Goal: Information Seeking & Learning: Learn about a topic

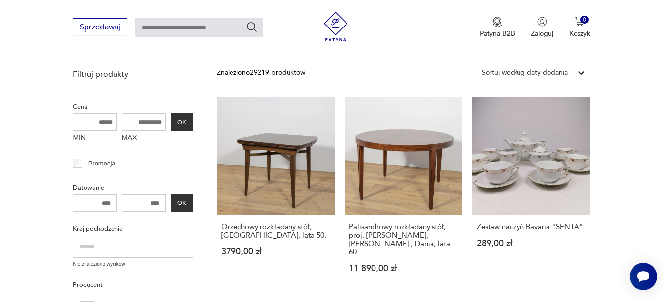
scroll to position [220, 0]
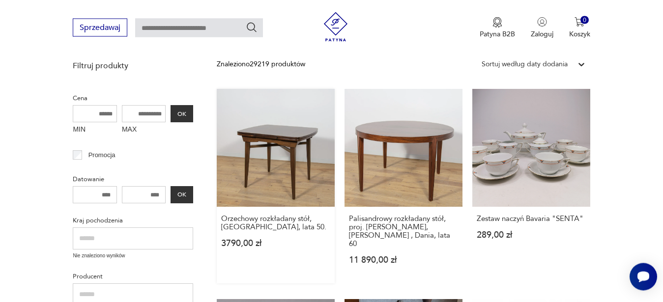
click at [294, 172] on link "Orzechowy rozkładany stół, [GEOGRAPHIC_DATA], lata 50. 3790,00 zł" at bounding box center [276, 186] width 118 height 195
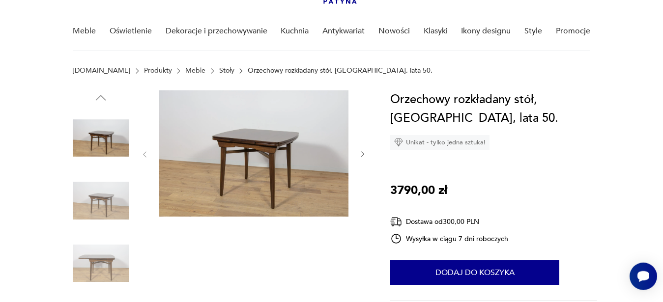
scroll to position [55, 0]
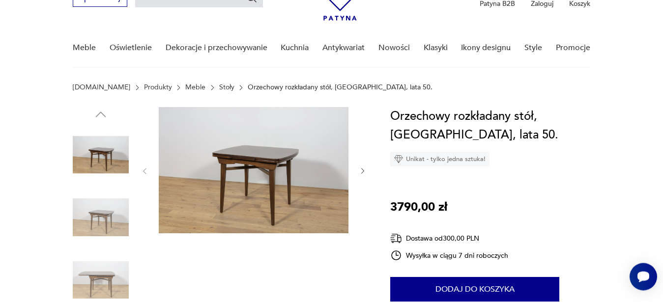
click at [329, 205] on img at bounding box center [254, 170] width 190 height 126
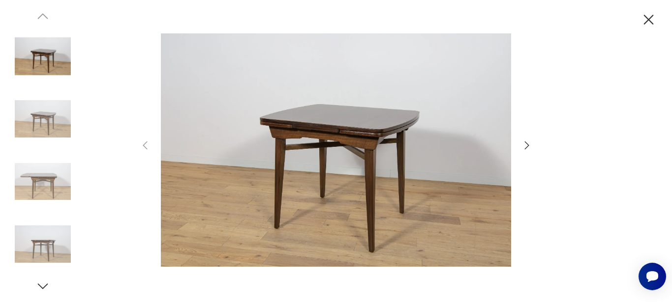
click at [528, 148] on icon "button" at bounding box center [527, 146] width 12 height 12
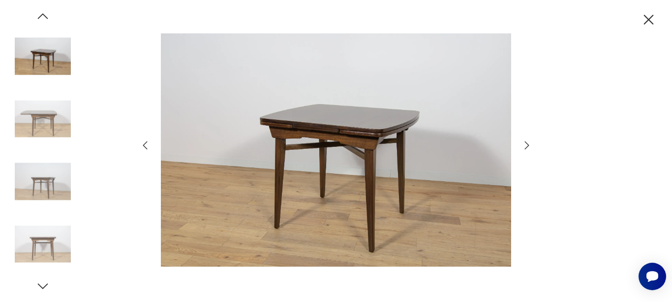
click at [528, 148] on icon "button" at bounding box center [527, 146] width 12 height 12
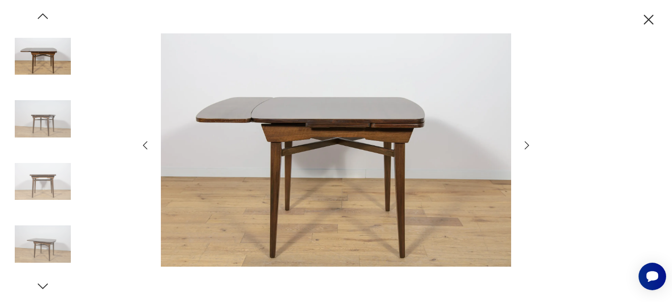
click at [528, 148] on icon "button" at bounding box center [527, 146] width 12 height 12
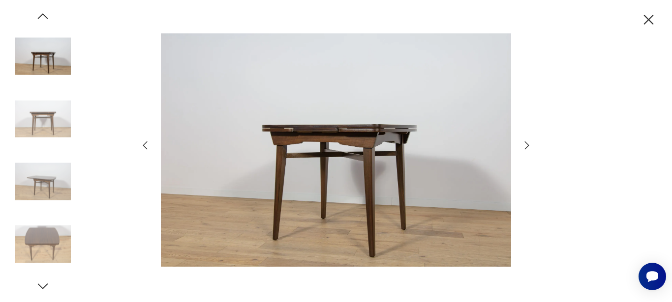
click at [528, 148] on icon "button" at bounding box center [527, 146] width 12 height 12
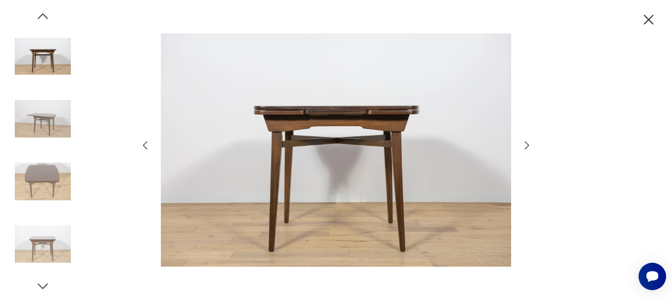
click at [528, 148] on icon "button" at bounding box center [527, 146] width 12 height 12
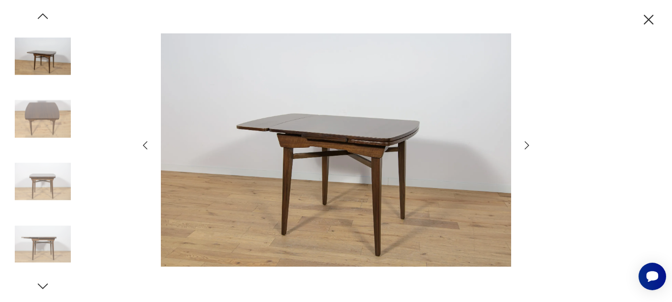
click at [528, 148] on icon "button" at bounding box center [527, 146] width 12 height 12
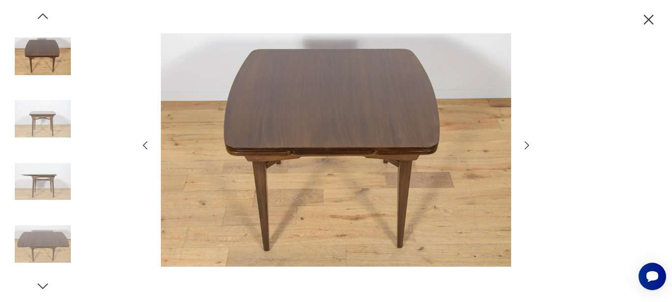
click at [528, 148] on icon "button" at bounding box center [527, 146] width 12 height 12
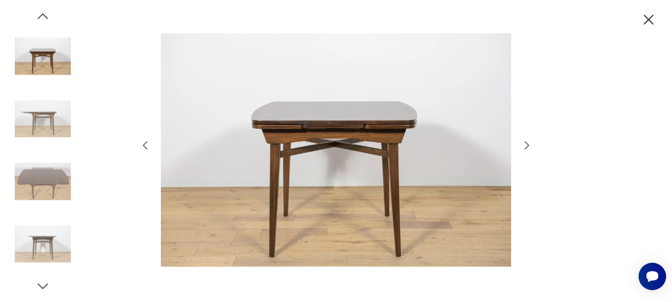
click at [528, 148] on icon "button" at bounding box center [527, 146] width 12 height 12
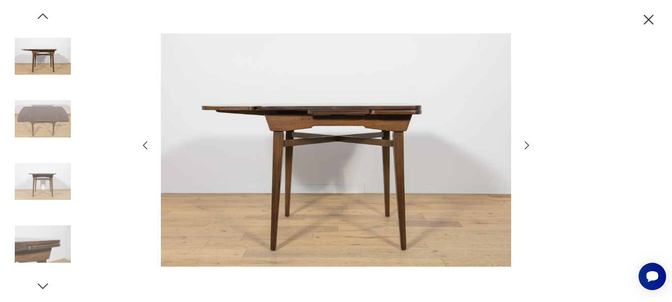
click at [528, 148] on icon "button" at bounding box center [527, 146] width 12 height 12
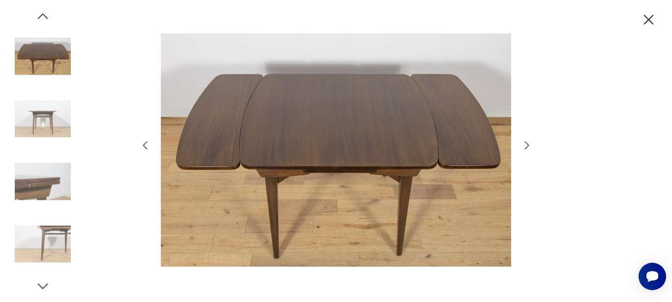
click at [528, 148] on icon "button" at bounding box center [527, 146] width 12 height 12
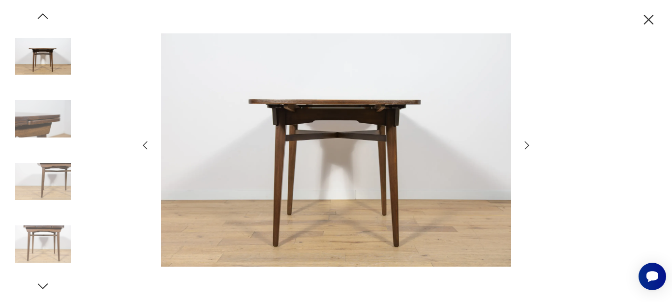
click at [528, 148] on icon "button" at bounding box center [527, 146] width 12 height 12
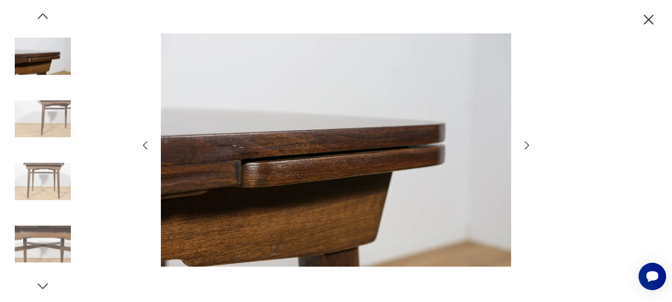
click at [528, 148] on icon "button" at bounding box center [527, 146] width 12 height 12
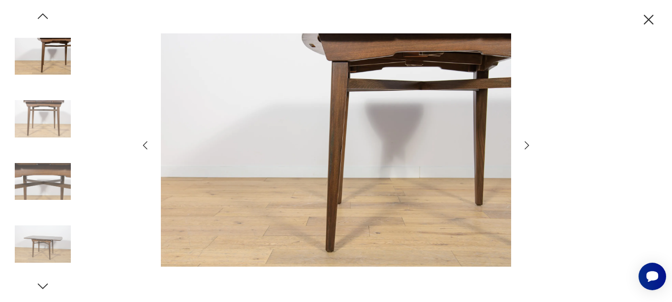
click at [528, 148] on icon "button" at bounding box center [527, 146] width 12 height 12
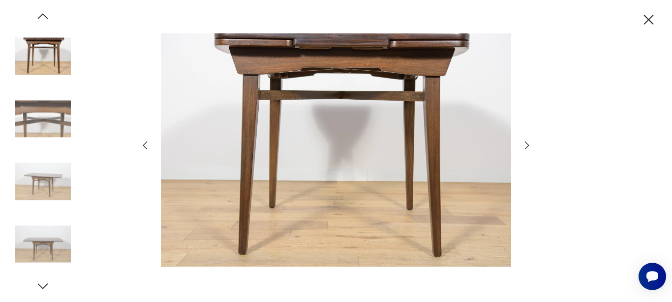
click at [528, 148] on icon "button" at bounding box center [527, 146] width 12 height 12
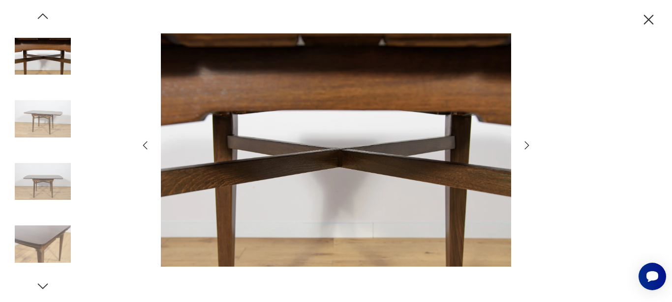
click at [528, 148] on icon "button" at bounding box center [527, 146] width 12 height 12
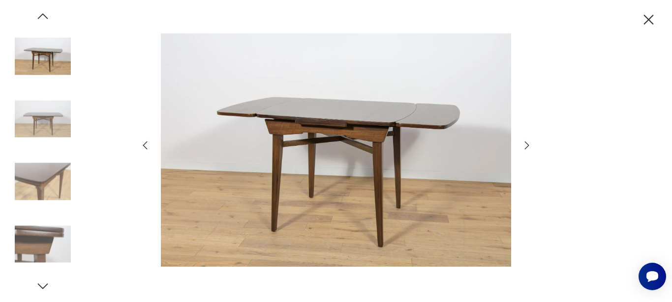
click at [528, 148] on icon "button" at bounding box center [527, 146] width 12 height 12
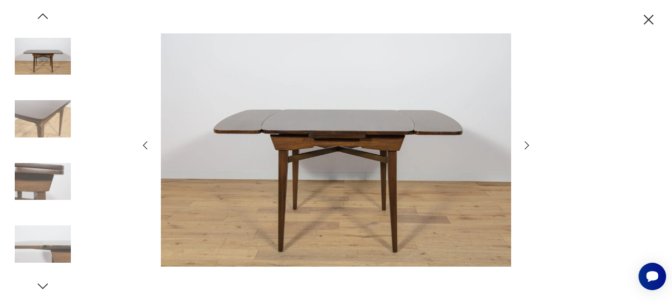
click at [528, 148] on icon "button" at bounding box center [527, 146] width 12 height 12
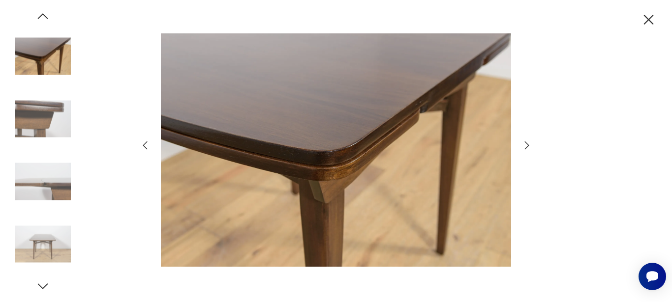
click at [528, 148] on icon "button" at bounding box center [527, 146] width 12 height 12
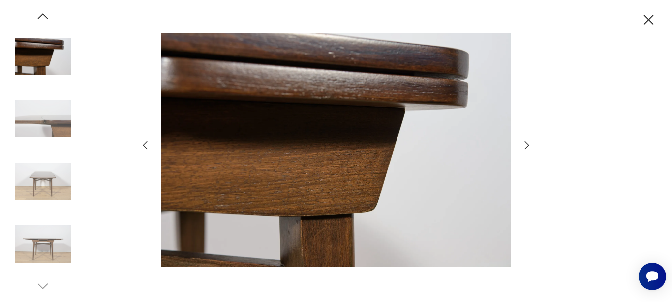
click at [528, 148] on icon "button" at bounding box center [527, 146] width 12 height 12
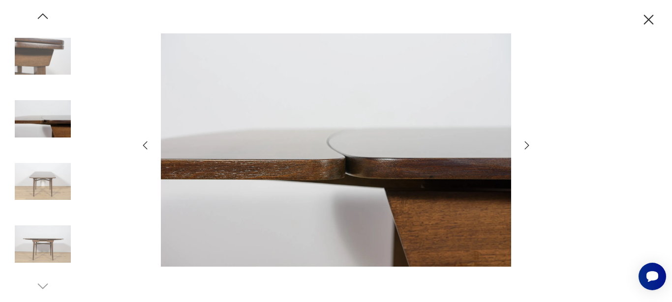
click at [528, 148] on icon "button" at bounding box center [527, 146] width 12 height 12
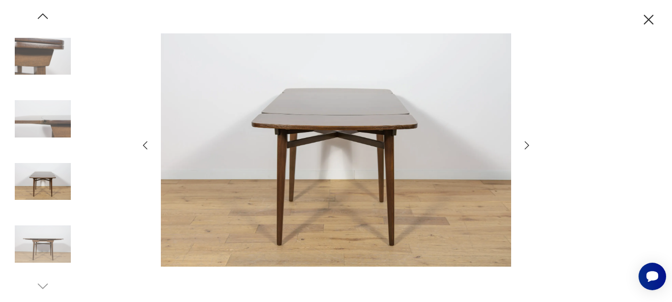
click at [528, 148] on icon "button" at bounding box center [527, 146] width 12 height 12
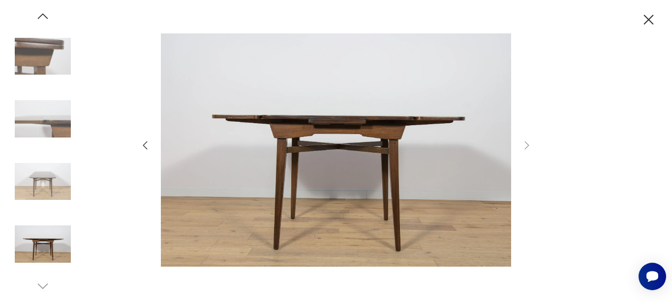
click at [652, 21] on icon "button" at bounding box center [648, 19] width 17 height 17
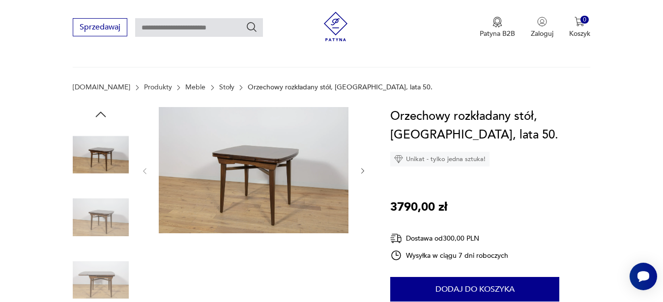
scroll to position [341, 0]
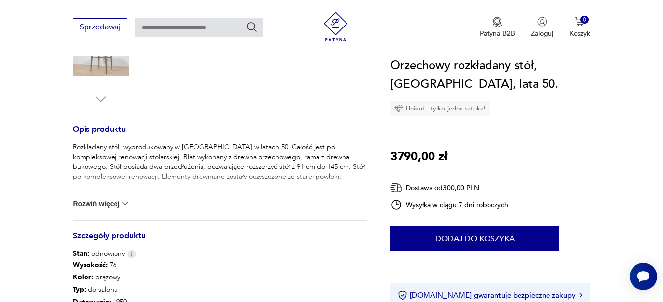
click at [110, 206] on button "Rozwiń więcej" at bounding box center [101, 204] width 57 height 10
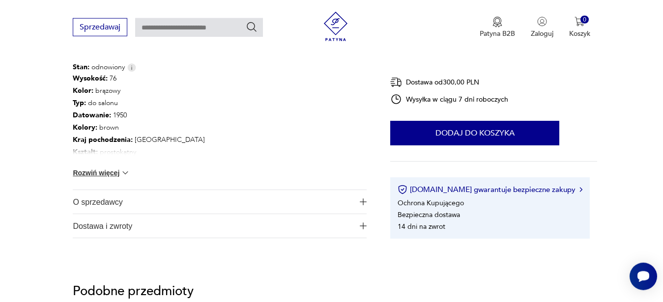
scroll to position [533, 0]
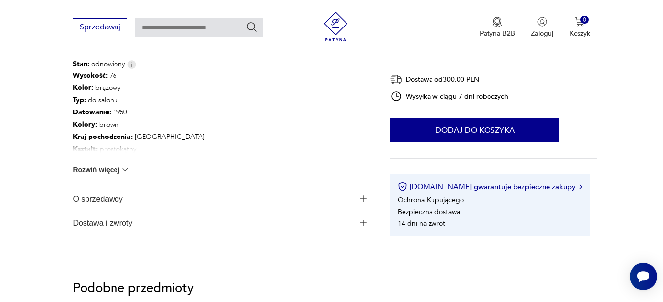
click at [103, 168] on button "Rozwiń więcej" at bounding box center [101, 170] width 57 height 10
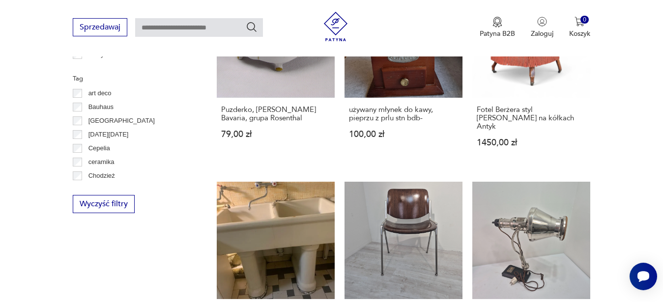
scroll to position [546, 0]
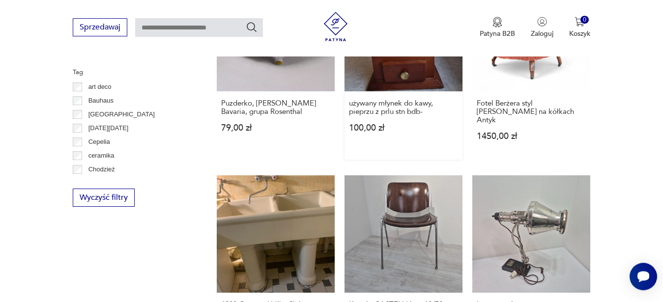
click at [385, 109] on div "używany młynek do kawy, pieprzu z prlu stn bdb- 100,00 zł" at bounding box center [404, 121] width 118 height 60
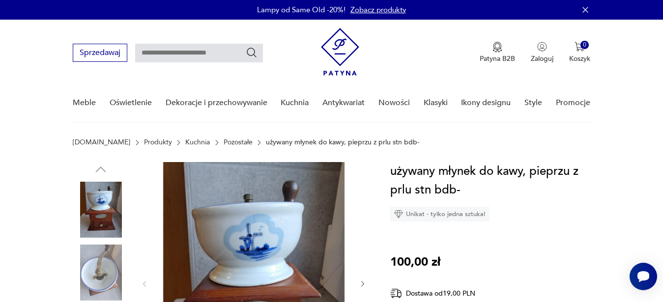
click at [112, 258] on img at bounding box center [101, 273] width 56 height 56
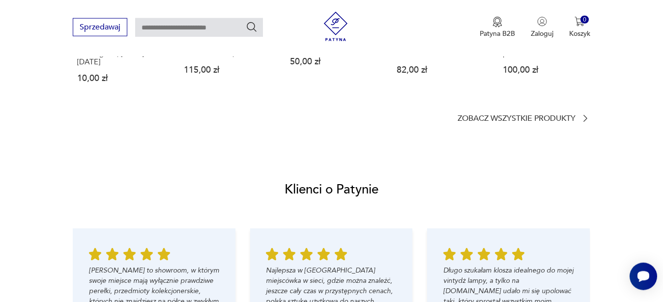
scroll to position [813, 0]
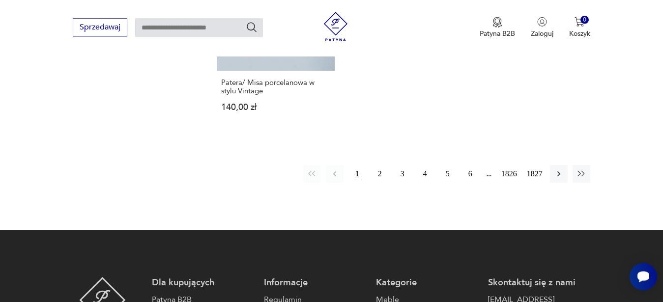
scroll to position [1326, 0]
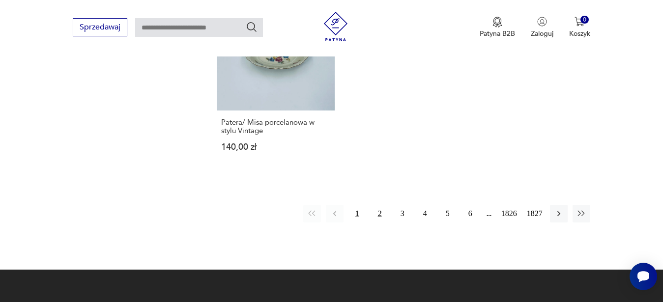
click at [378, 205] on button "2" at bounding box center [380, 214] width 18 height 18
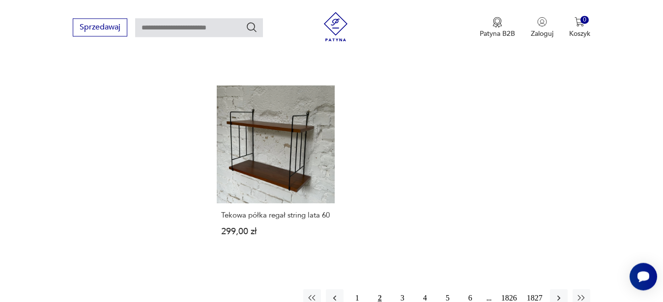
scroll to position [1273, 0]
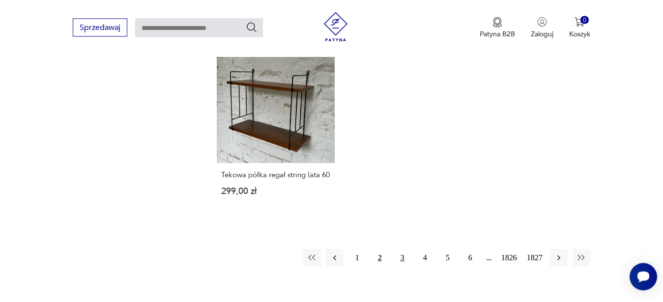
click at [403, 249] on button "3" at bounding box center [403, 258] width 18 height 18
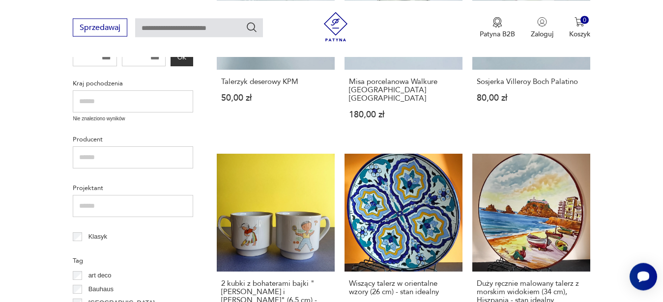
scroll to position [382, 0]
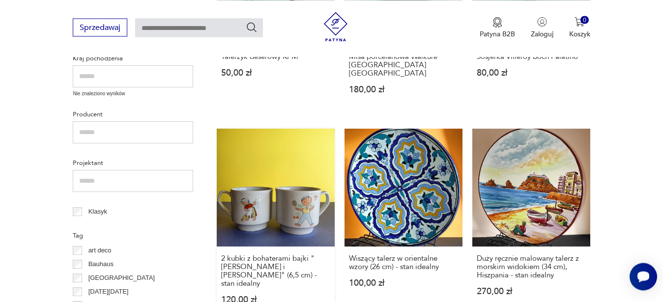
click at [253, 202] on link "2 kubki z bohaterami bajki "[PERSON_NAME] i [PERSON_NAME]" (6,5 cm) - stan idea…" at bounding box center [276, 226] width 118 height 195
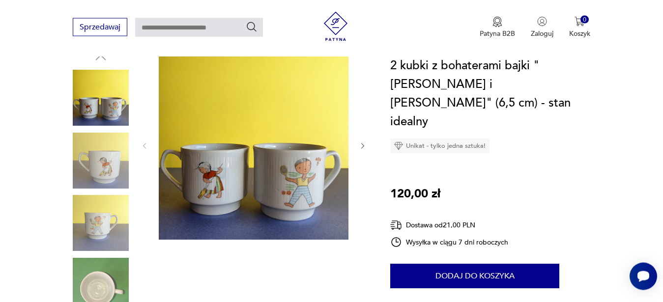
scroll to position [117, 0]
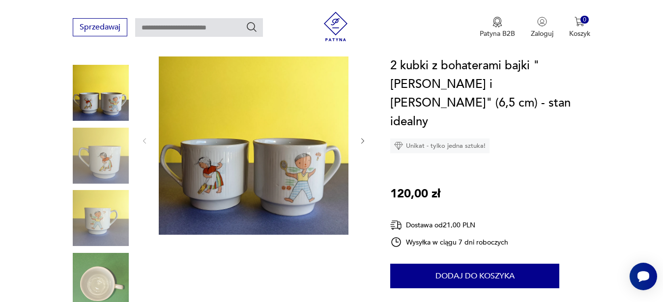
click at [362, 143] on icon "button" at bounding box center [362, 141] width 3 height 6
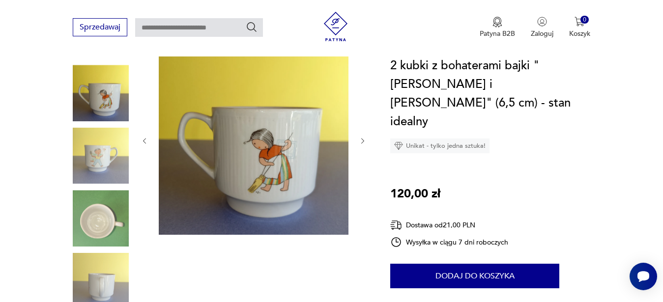
click at [362, 143] on icon "button" at bounding box center [362, 141] width 3 height 6
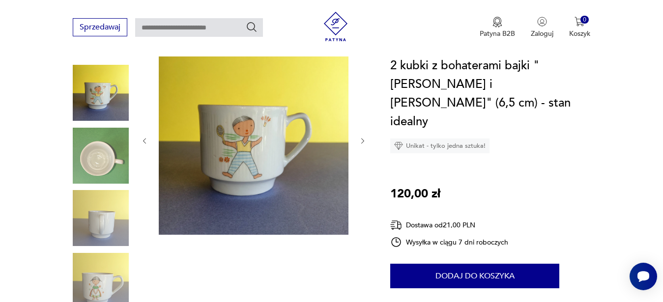
click at [362, 143] on icon "button" at bounding box center [362, 141] width 3 height 6
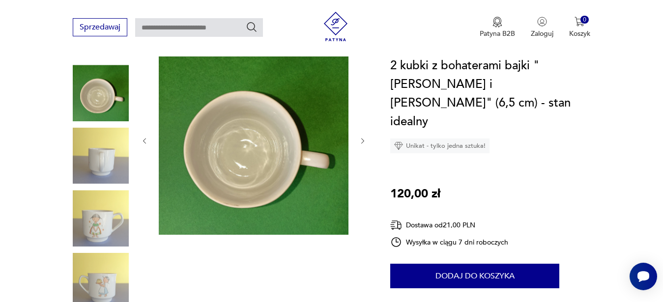
click at [362, 143] on icon "button" at bounding box center [362, 141] width 3 height 6
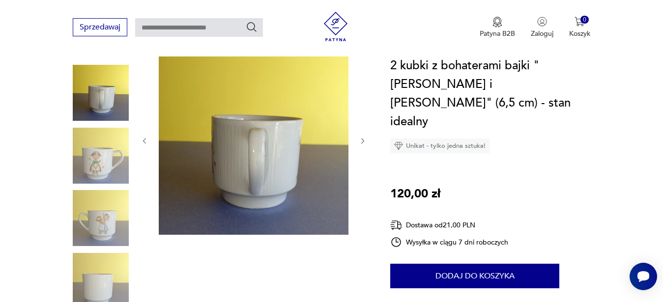
click at [362, 143] on icon "button" at bounding box center [362, 141] width 3 height 6
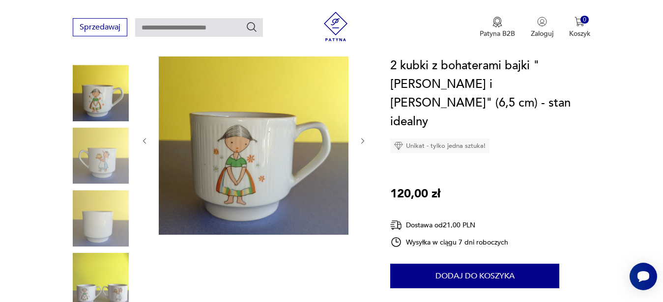
click at [362, 143] on icon "button" at bounding box center [362, 141] width 3 height 6
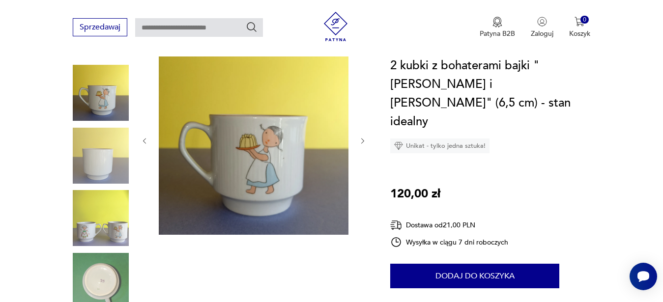
click at [362, 143] on icon "button" at bounding box center [362, 141] width 3 height 6
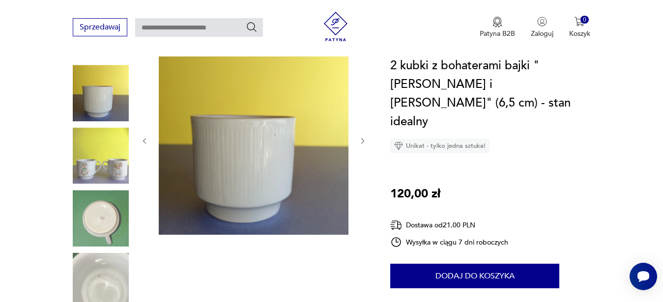
click at [362, 143] on icon "button" at bounding box center [362, 141] width 3 height 6
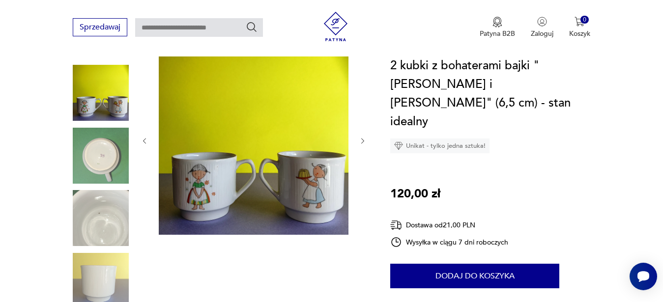
click at [362, 143] on icon "button" at bounding box center [362, 141] width 3 height 6
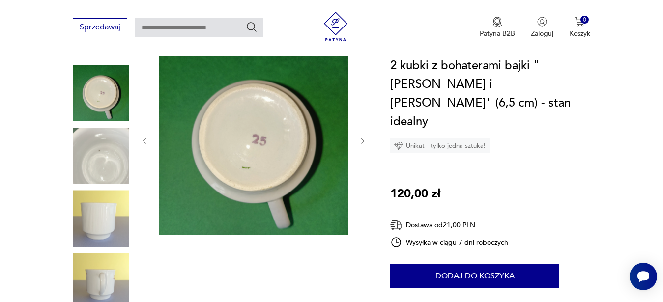
click at [362, 143] on icon "button" at bounding box center [362, 141] width 3 height 6
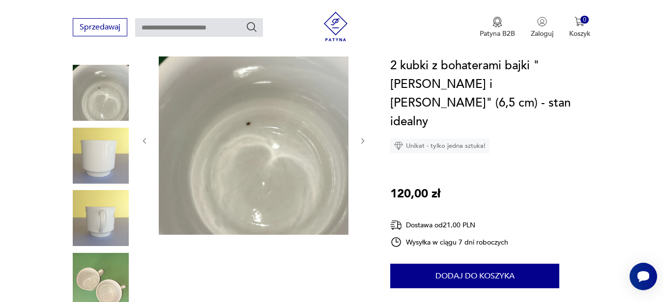
click at [362, 143] on icon "button" at bounding box center [362, 141] width 3 height 6
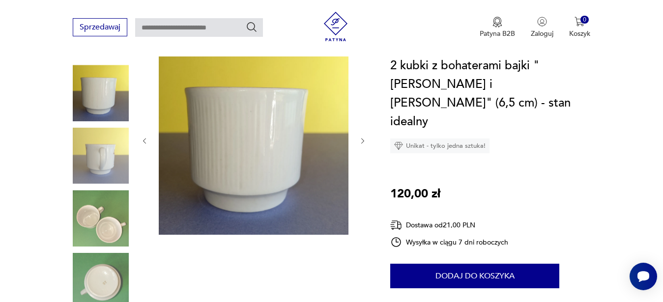
click at [362, 143] on icon "button" at bounding box center [362, 141] width 3 height 6
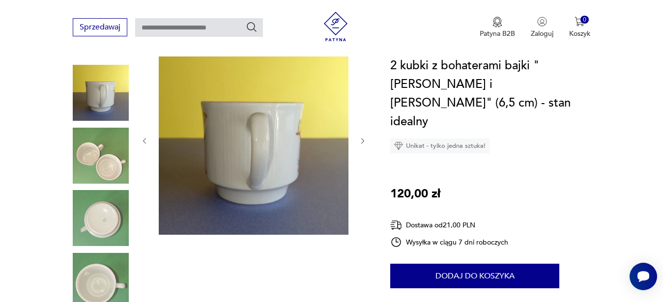
click at [362, 143] on icon "button" at bounding box center [362, 141] width 3 height 6
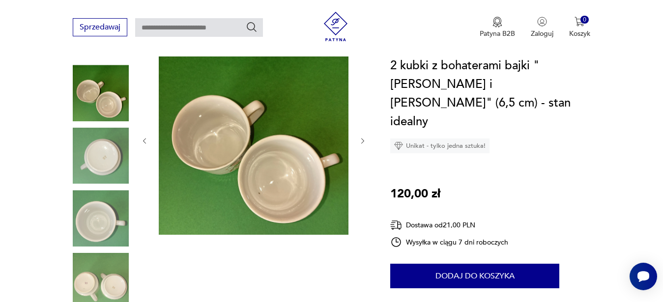
click at [362, 143] on icon "button" at bounding box center [362, 141] width 3 height 6
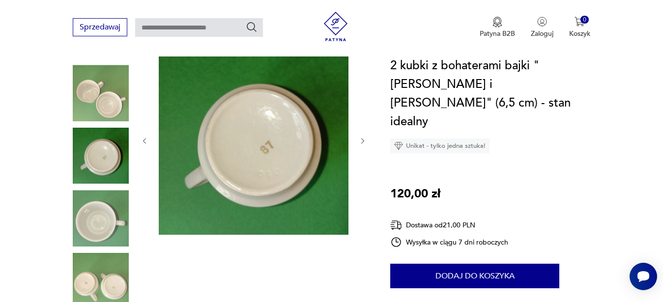
click at [362, 143] on icon "button" at bounding box center [362, 141] width 3 height 6
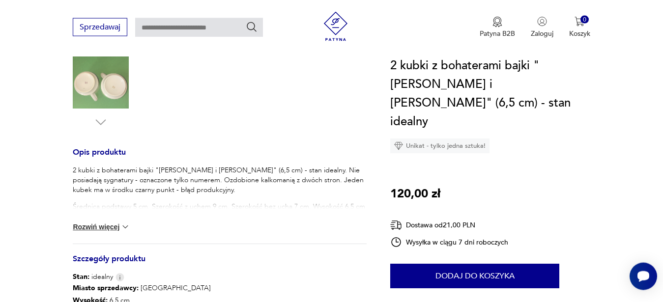
scroll to position [346, 0]
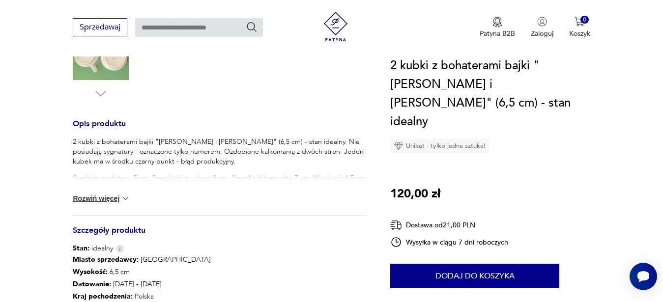
click at [113, 200] on button "Rozwiń więcej" at bounding box center [101, 199] width 57 height 10
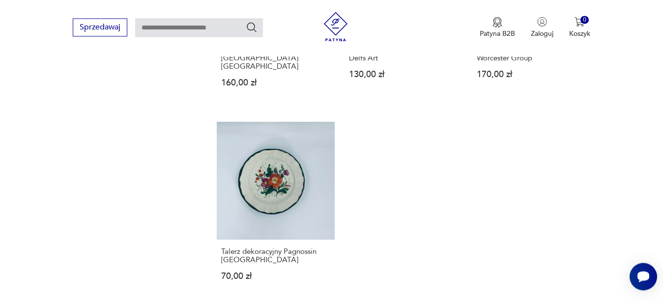
scroll to position [1239, 0]
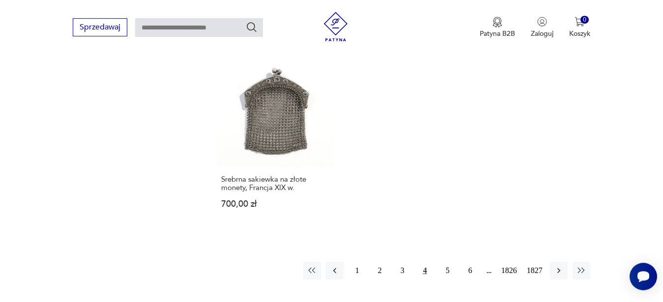
scroll to position [1273, 0]
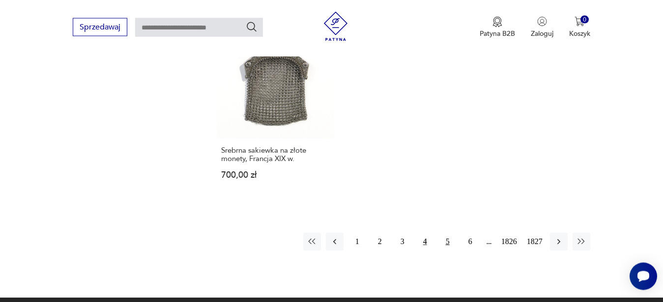
click at [447, 234] on button "5" at bounding box center [448, 242] width 18 height 18
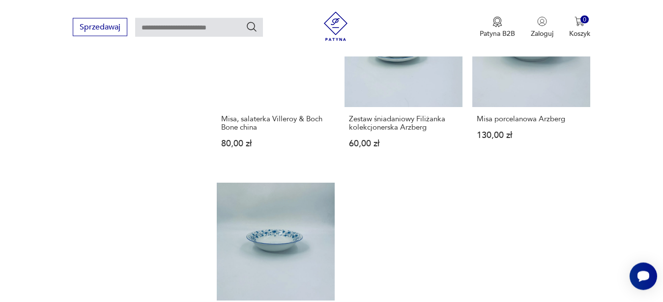
scroll to position [1356, 0]
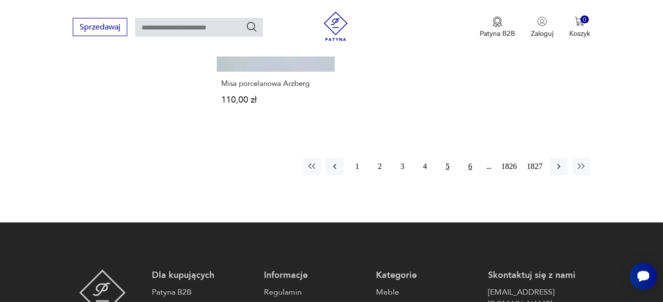
click at [469, 158] on button "6" at bounding box center [471, 167] width 18 height 18
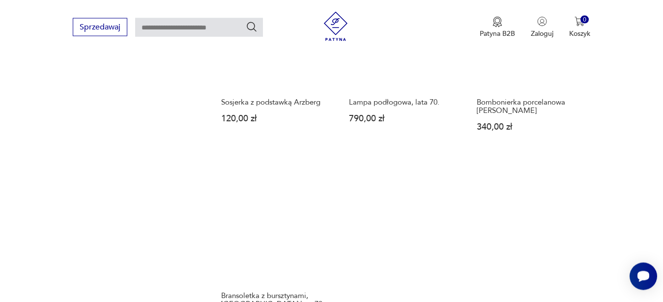
scroll to position [1365, 0]
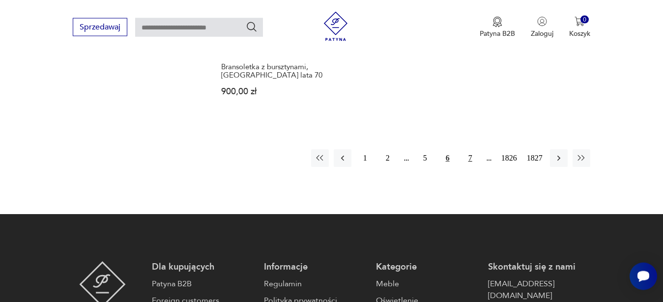
click at [470, 149] on button "7" at bounding box center [471, 158] width 18 height 18
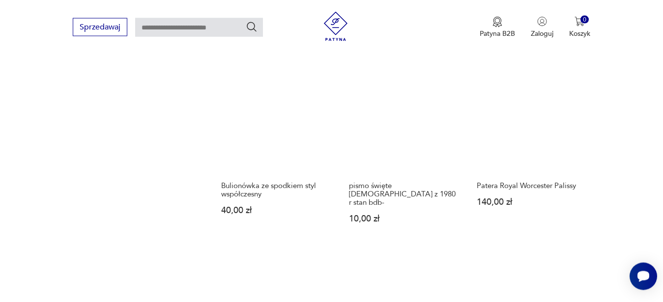
scroll to position [1273, 0]
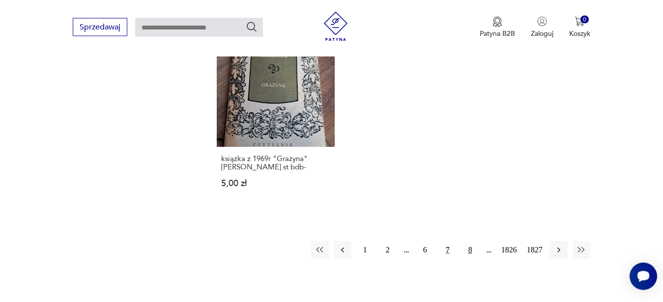
click at [473, 241] on button "8" at bounding box center [471, 250] width 18 height 18
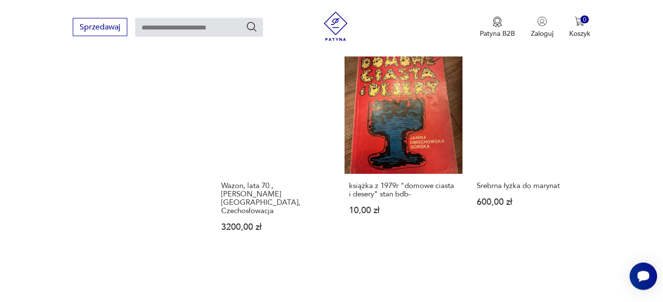
scroll to position [1273, 0]
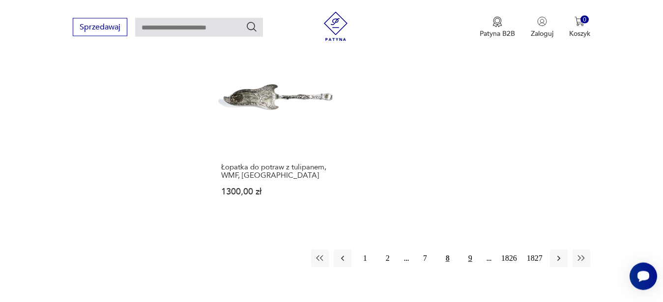
click at [473, 250] on button "9" at bounding box center [471, 259] width 18 height 18
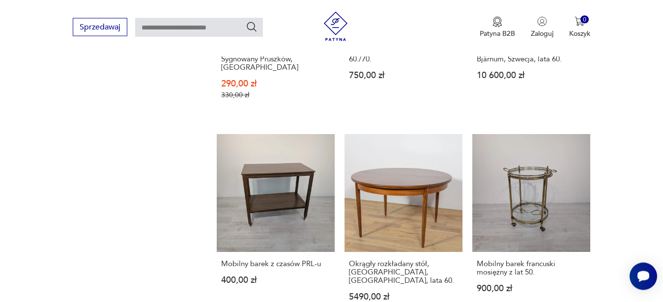
scroll to position [1273, 0]
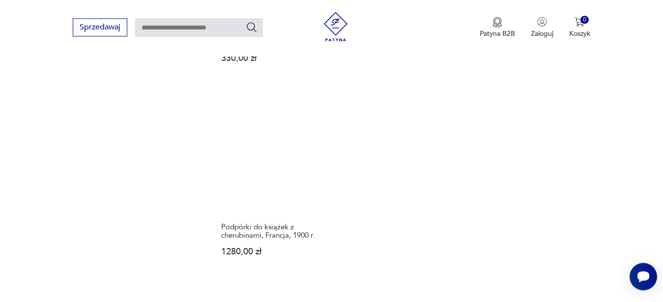
scroll to position [1273, 0]
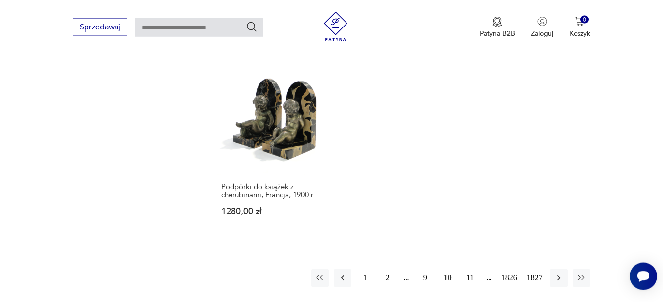
click at [476, 271] on button "11" at bounding box center [471, 278] width 18 height 18
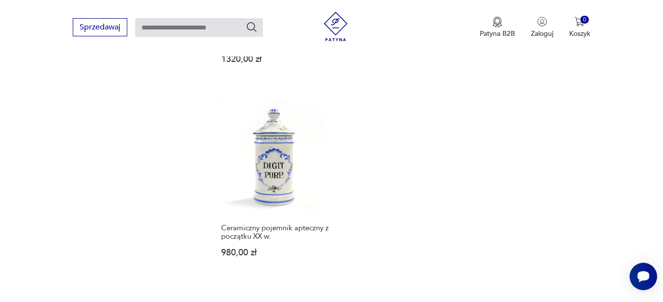
scroll to position [1273, 0]
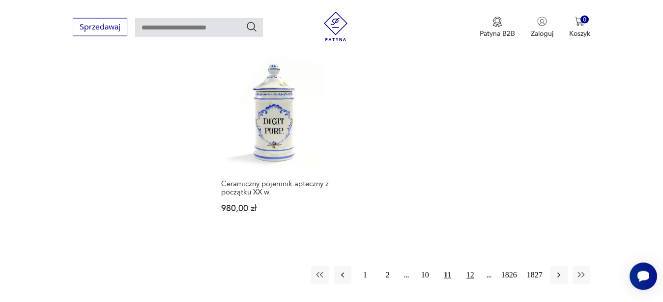
click at [467, 269] on button "12" at bounding box center [471, 275] width 18 height 18
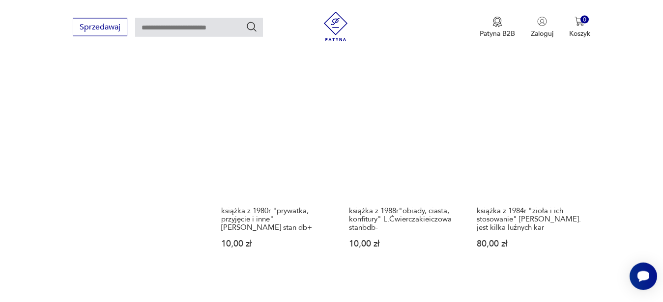
scroll to position [1273, 0]
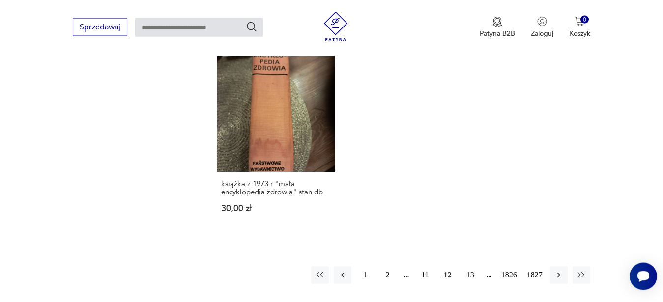
click at [471, 269] on button "13" at bounding box center [471, 275] width 18 height 18
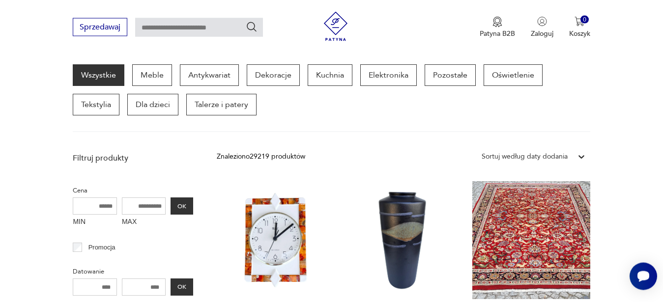
scroll to position [356, 0]
